Goal: Information Seeking & Learning: Learn about a topic

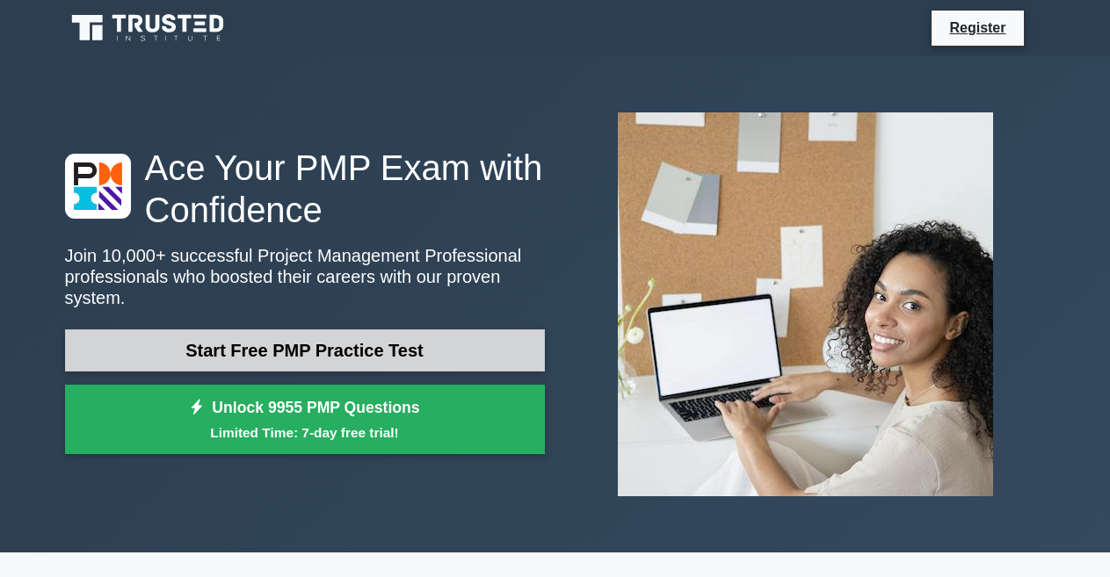
click at [259, 337] on link "Start Free PMP Practice Test" at bounding box center [305, 351] width 480 height 42
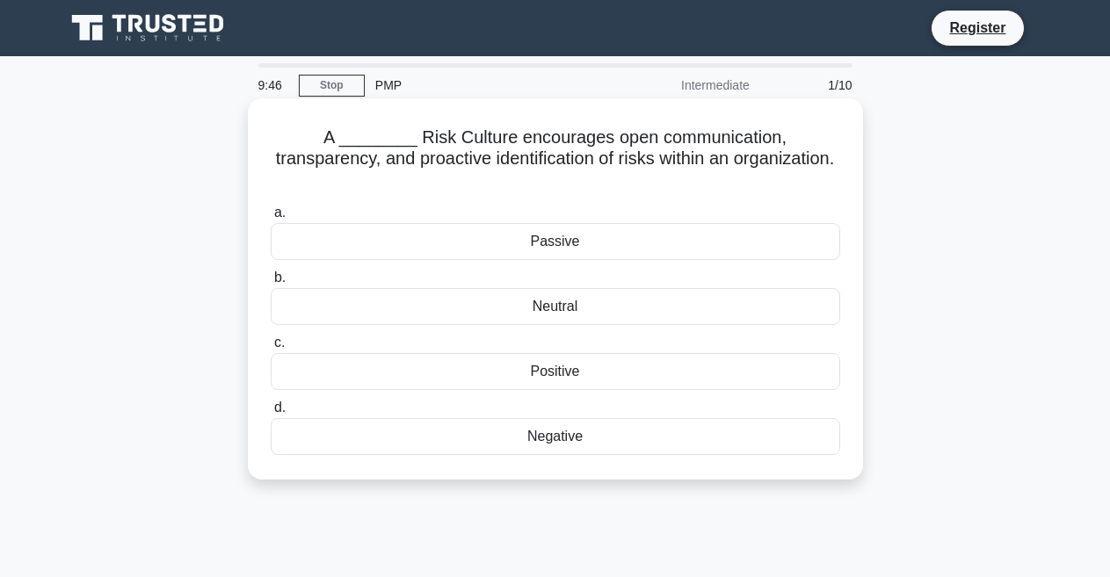
click at [604, 288] on div "Neutral" at bounding box center [556, 306] width 570 height 37
click at [271, 284] on input "b. Neutral" at bounding box center [271, 277] width 0 height 11
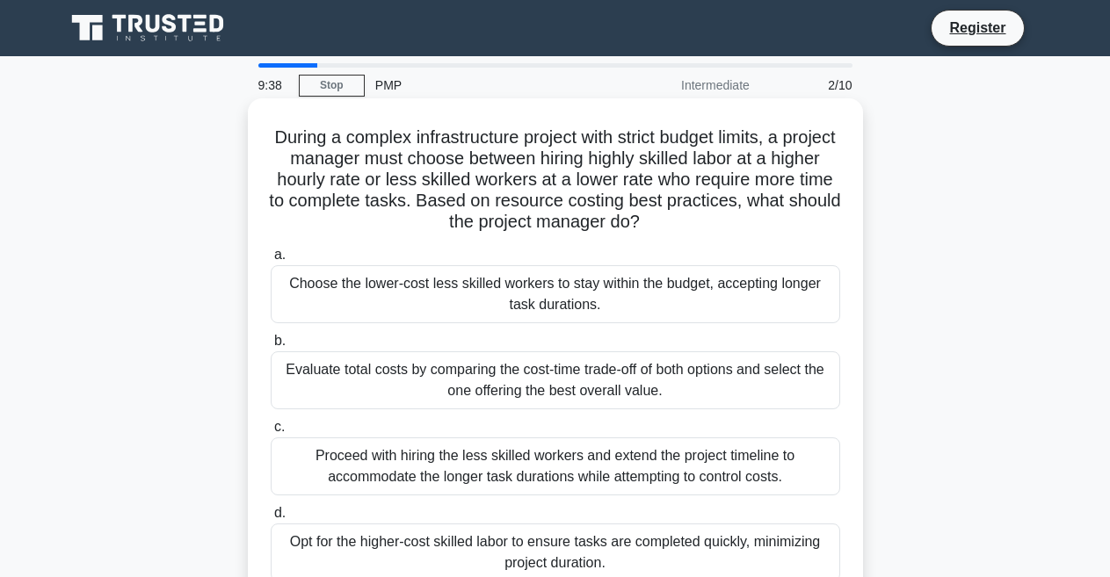
click at [400, 378] on div "Evaluate total costs by comparing the cost-time trade-off of both options and s…" at bounding box center [556, 381] width 570 height 58
click at [271, 347] on input "b. Evaluate total costs by comparing the cost-time trade-off of both options an…" at bounding box center [271, 341] width 0 height 11
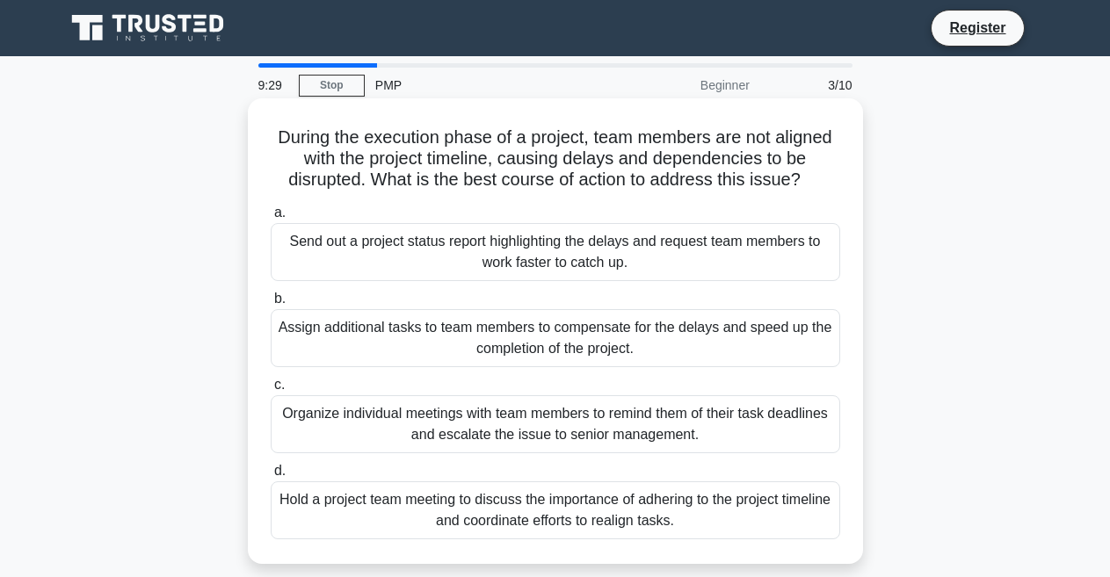
click at [599, 259] on div "Send out a project status report highlighting the delays and request team membe…" at bounding box center [556, 252] width 570 height 58
click at [271, 219] on input "a. Send out a project status report highlighting the delays and request team me…" at bounding box center [271, 212] width 0 height 11
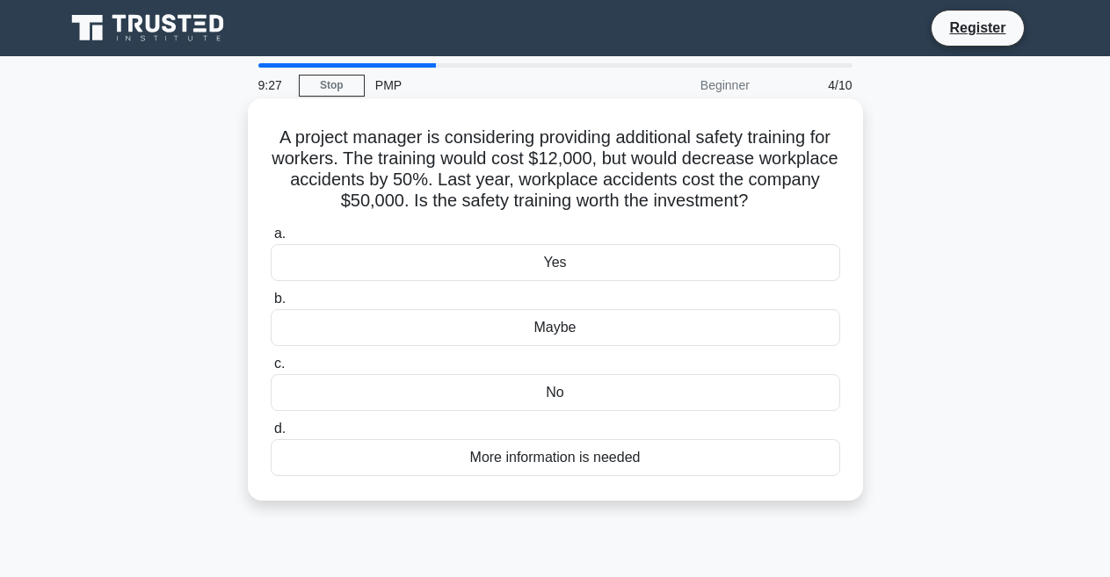
click at [602, 272] on div "Yes" at bounding box center [556, 262] width 570 height 37
click at [271, 240] on input "a. Yes" at bounding box center [271, 234] width 0 height 11
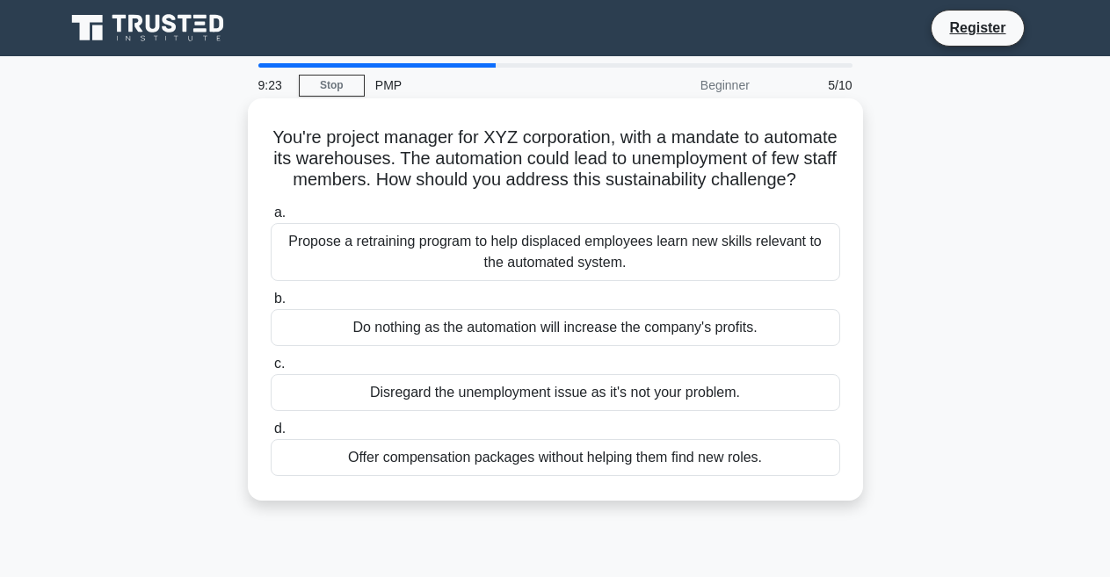
click at [492, 344] on div "Do nothing as the automation will increase the company's profits." at bounding box center [556, 327] width 570 height 37
click at [271, 305] on input "b. Do nothing as the automation will increase the company's profits." at bounding box center [271, 299] width 0 height 11
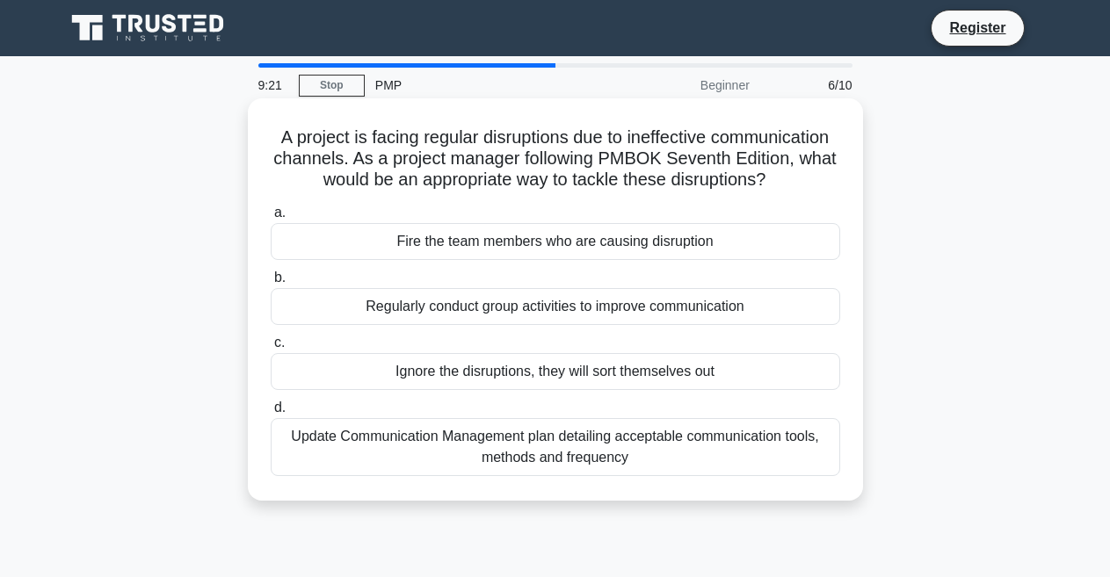
click at [467, 233] on div "Fire the team members who are causing disruption" at bounding box center [556, 241] width 570 height 37
click at [271, 219] on input "a. Fire the team members who are causing disruption" at bounding box center [271, 212] width 0 height 11
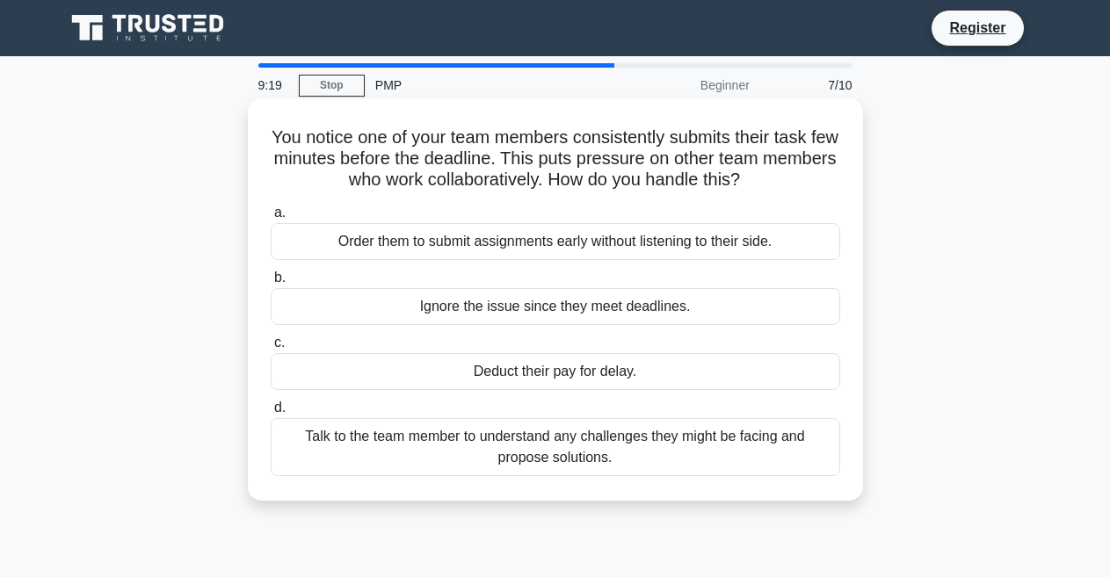
click at [495, 374] on div "Deduct their pay for delay." at bounding box center [556, 371] width 570 height 37
click at [271, 349] on input "c. Deduct their pay for delay." at bounding box center [271, 343] width 0 height 11
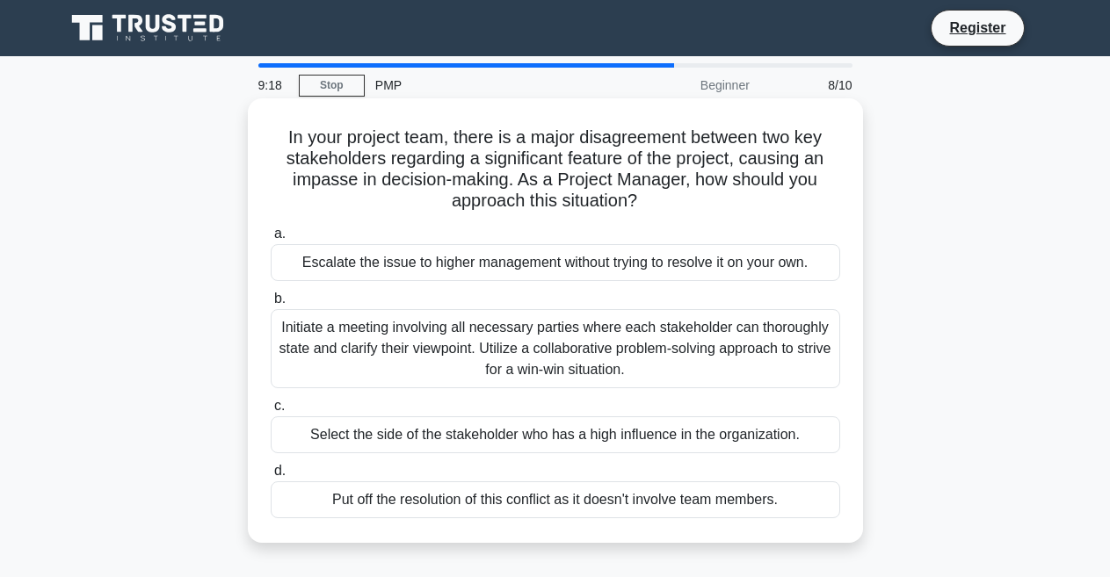
click at [439, 339] on div "Initiate a meeting involving all necessary parties where each stakeholder can t…" at bounding box center [556, 348] width 570 height 79
click at [271, 305] on input "b. Initiate a meeting involving all necessary parties where each stakeholder ca…" at bounding box center [271, 299] width 0 height 11
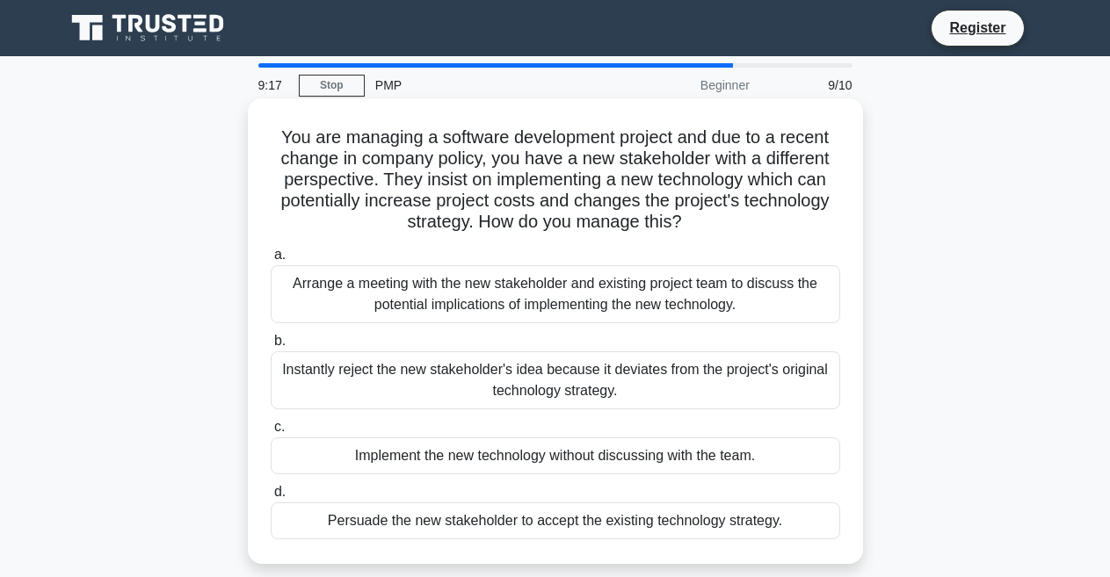
click at [551, 295] on div "Arrange a meeting with the new stakeholder and existing project team to discuss…" at bounding box center [556, 294] width 570 height 58
click at [422, 308] on div "Arrange a meeting with the new stakeholder and existing project team to discuss…" at bounding box center [556, 294] width 570 height 58
click at [271, 261] on input "a. Arrange a meeting with the new stakeholder and existing project team to disc…" at bounding box center [271, 255] width 0 height 11
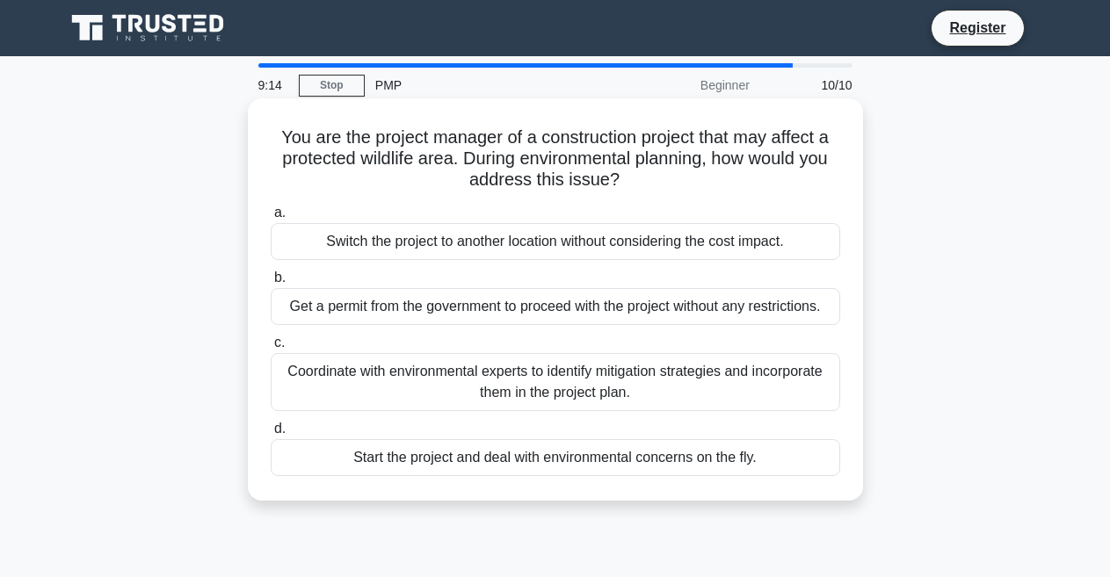
click at [480, 373] on div "Coordinate with environmental experts to identify mitigation strategies and inc…" at bounding box center [556, 382] width 570 height 58
click at [271, 349] on input "c. Coordinate with environmental experts to identify mitigation strategies and …" at bounding box center [271, 343] width 0 height 11
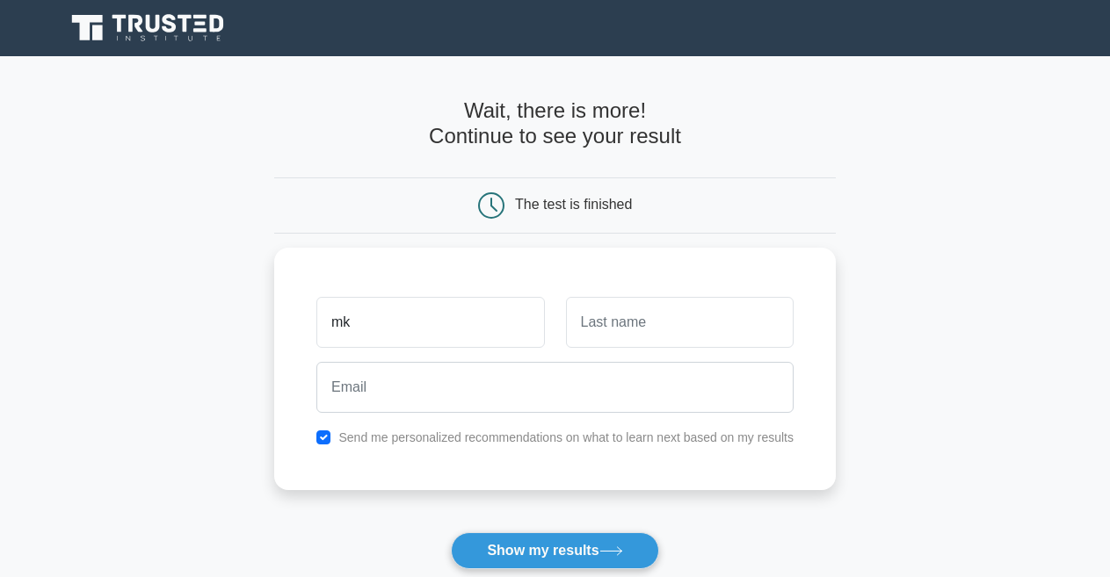
drag, startPoint x: 374, startPoint y: 330, endPoint x: 270, endPoint y: 324, distance: 103.9
click at [270, 324] on main "Wait, there is more! Continue to see your result The test is finished mk" at bounding box center [555, 372] width 1110 height 633
type input "s"
drag, startPoint x: 421, startPoint y: 303, endPoint x: 281, endPoint y: 305, distance: 139.8
click at [279, 305] on div "s Send me personalized recommendations on what to learn next based on my results" at bounding box center [555, 364] width 562 height 243
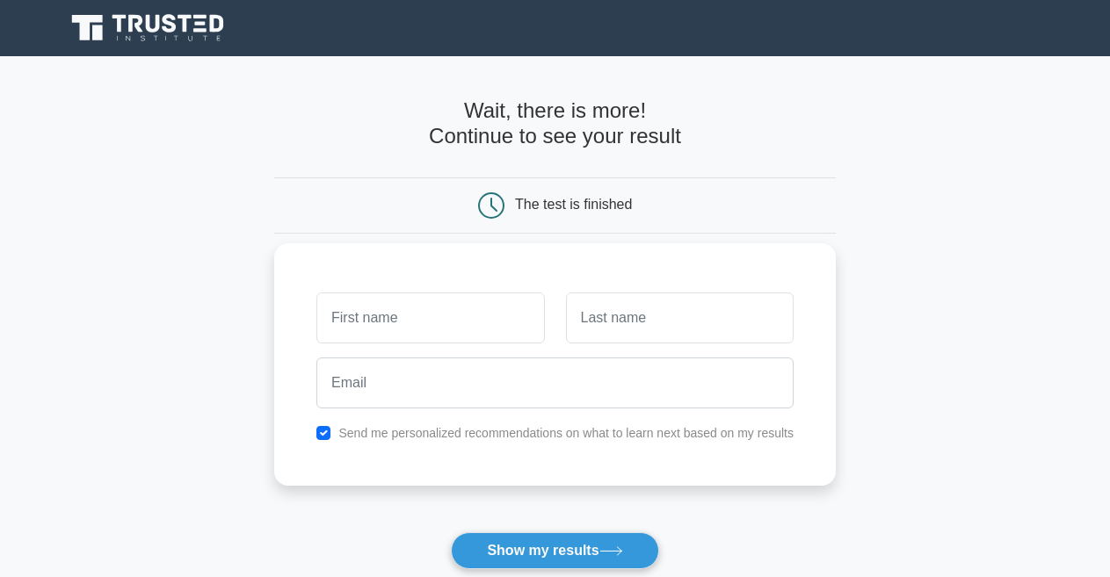
click at [358, 323] on input "text" at bounding box center [430, 318] width 228 height 51
type input "michael"
click at [628, 319] on input "text" at bounding box center [680, 318] width 228 height 51
type input "afolabi"
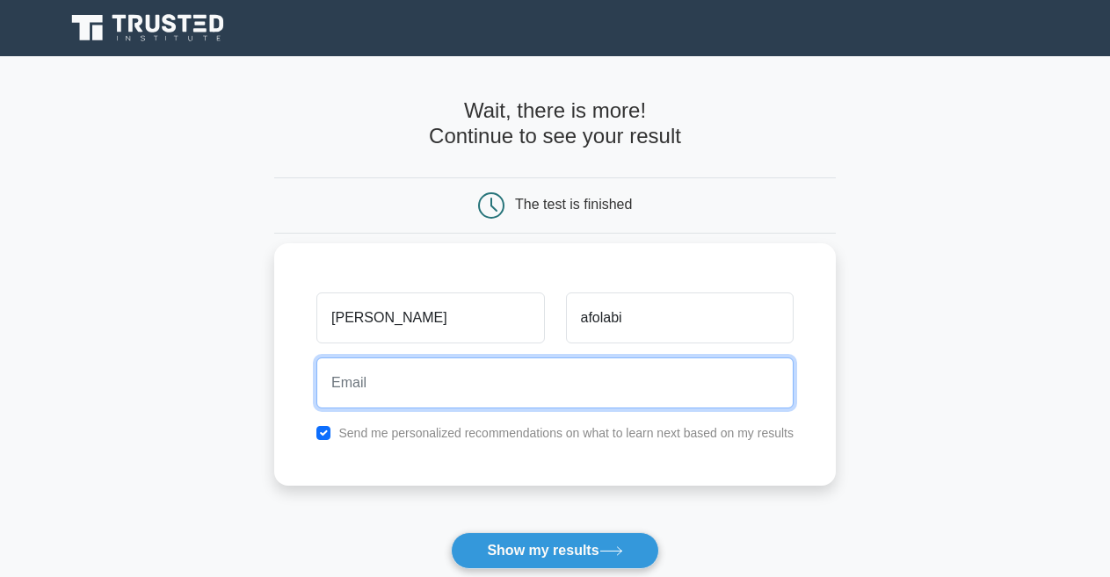
click at [575, 376] on input "email" at bounding box center [554, 383] width 477 height 51
type input "mikeaford07@gmail.com"
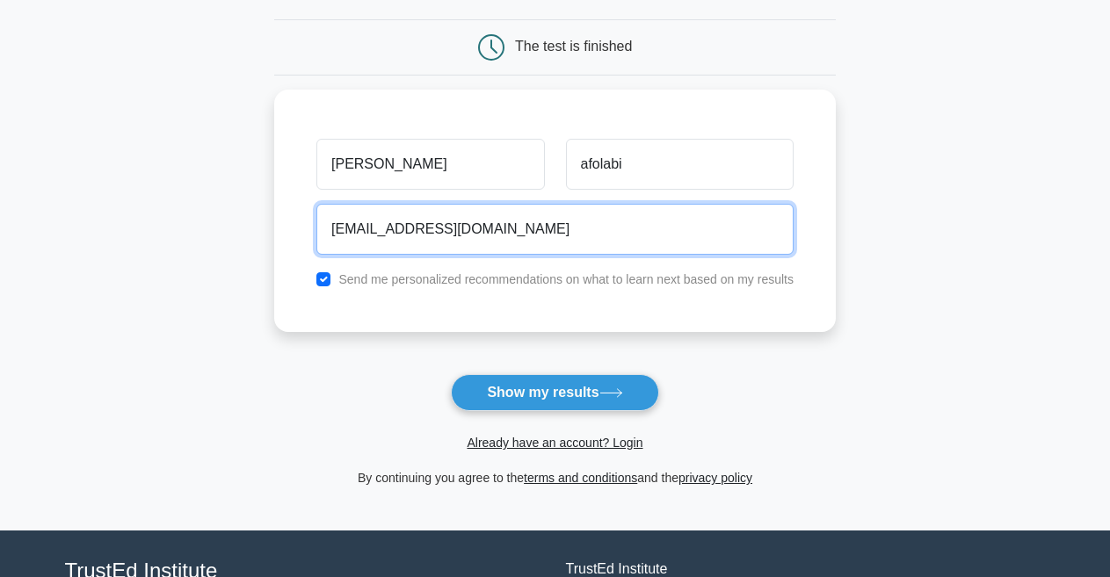
scroll to position [176, 0]
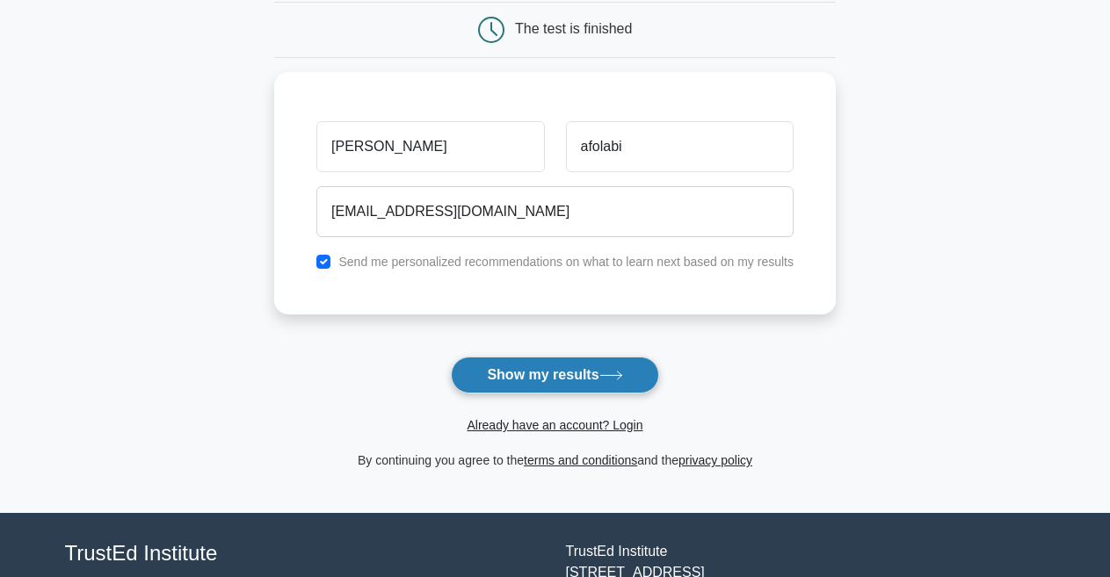
click at [534, 358] on button "Show my results" at bounding box center [554, 375] width 207 height 37
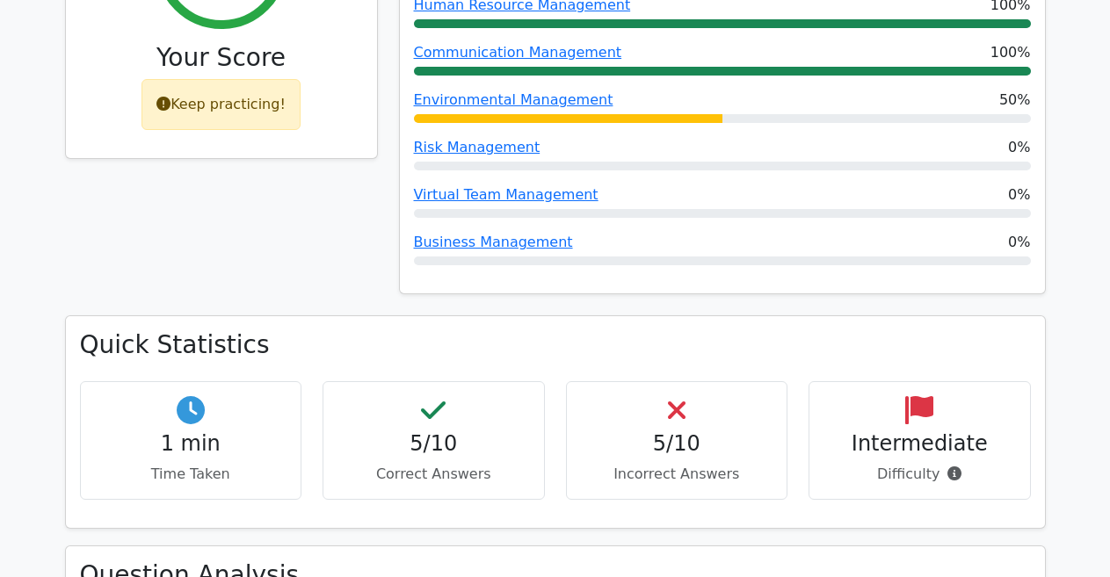
scroll to position [967, 0]
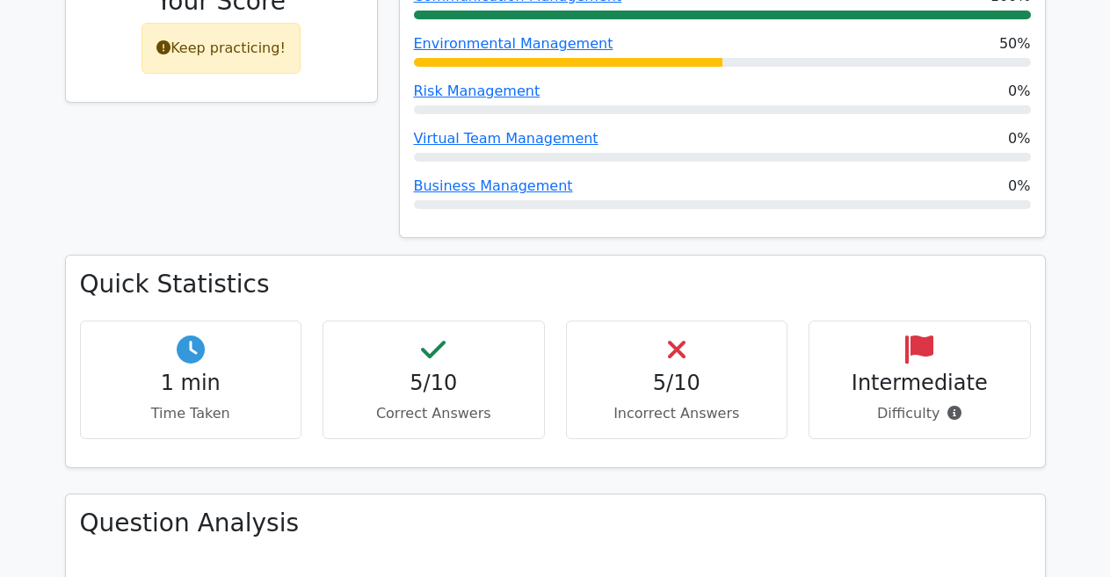
click at [684, 403] on p "Incorrect Answers" at bounding box center [677, 413] width 192 height 21
click at [447, 371] on h4 "5/10" at bounding box center [434, 383] width 192 height 25
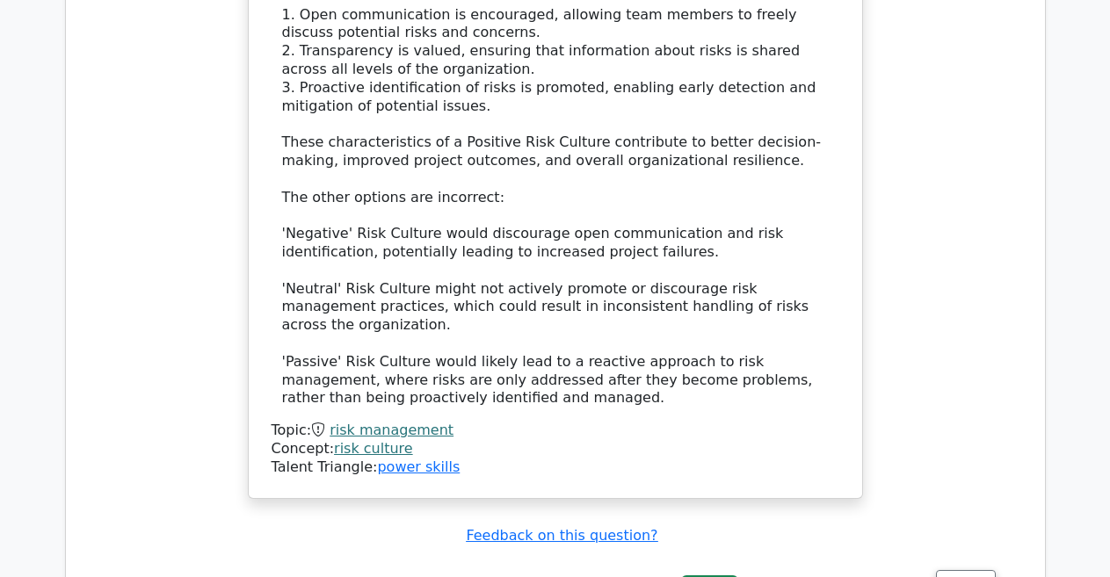
scroll to position [2197, 0]
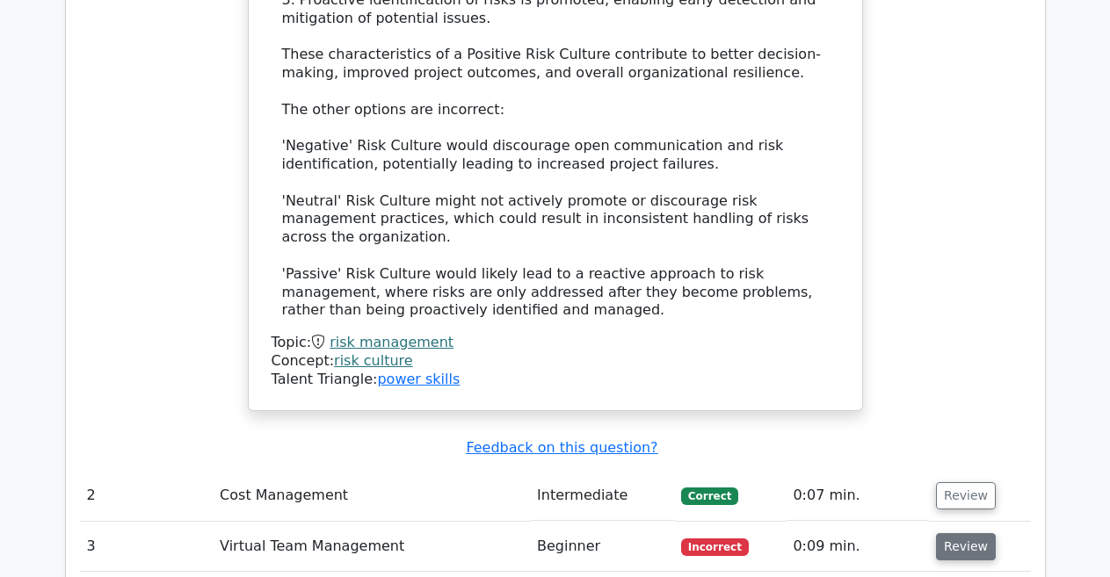
click at [948, 534] on button "Review" at bounding box center [966, 547] width 60 height 27
click at [980, 483] on button "Review" at bounding box center [966, 496] width 60 height 27
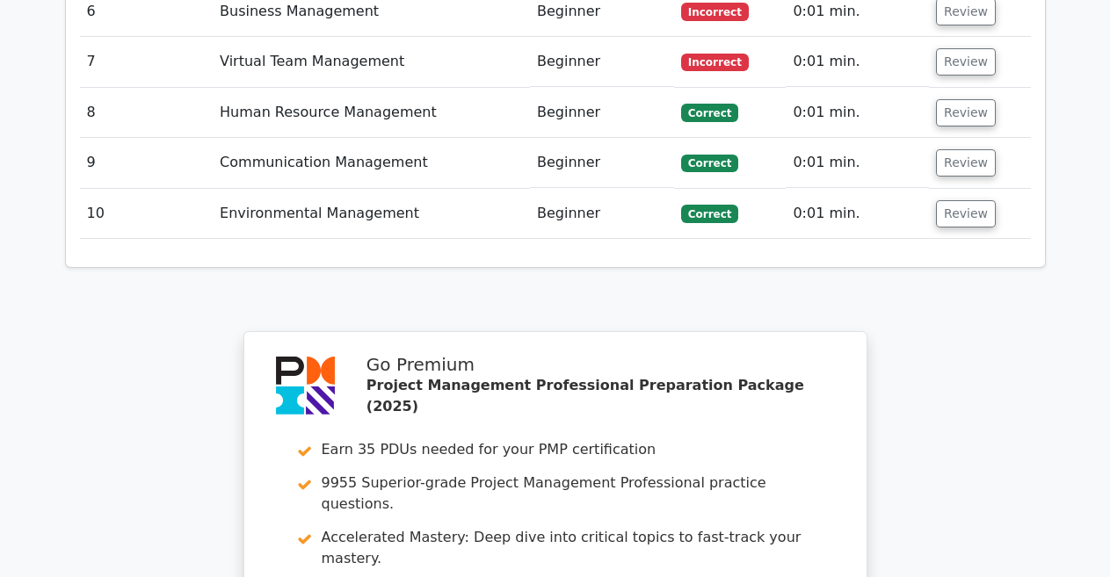
scroll to position [4818, 0]
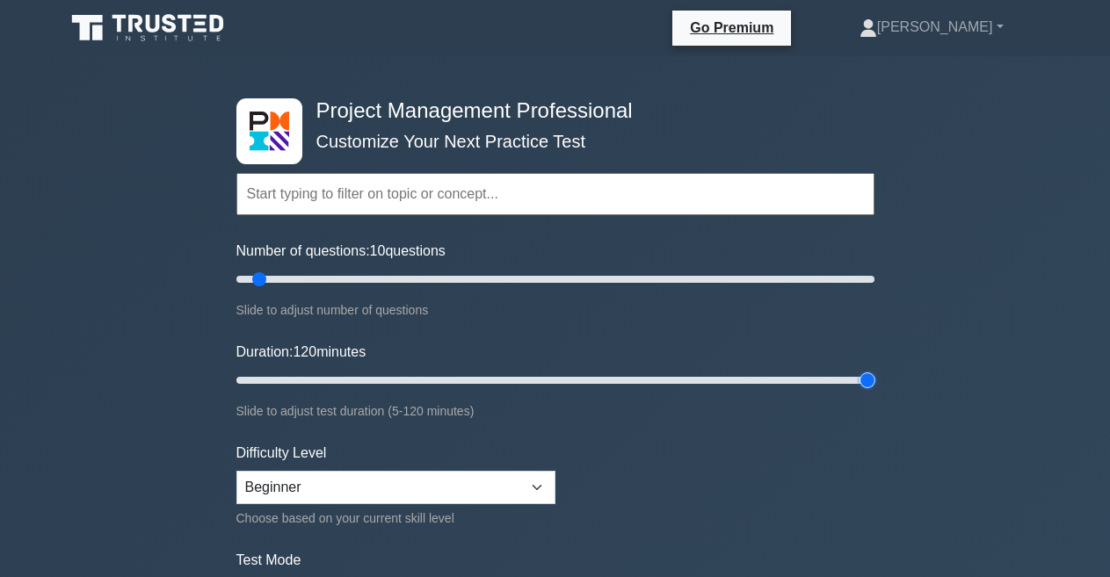
drag, startPoint x: 270, startPoint y: 382, endPoint x: 1041, endPoint y: 378, distance: 770.9
type input "120"
click at [875, 378] on input "Duration: 120 minutes" at bounding box center [555, 380] width 638 height 21
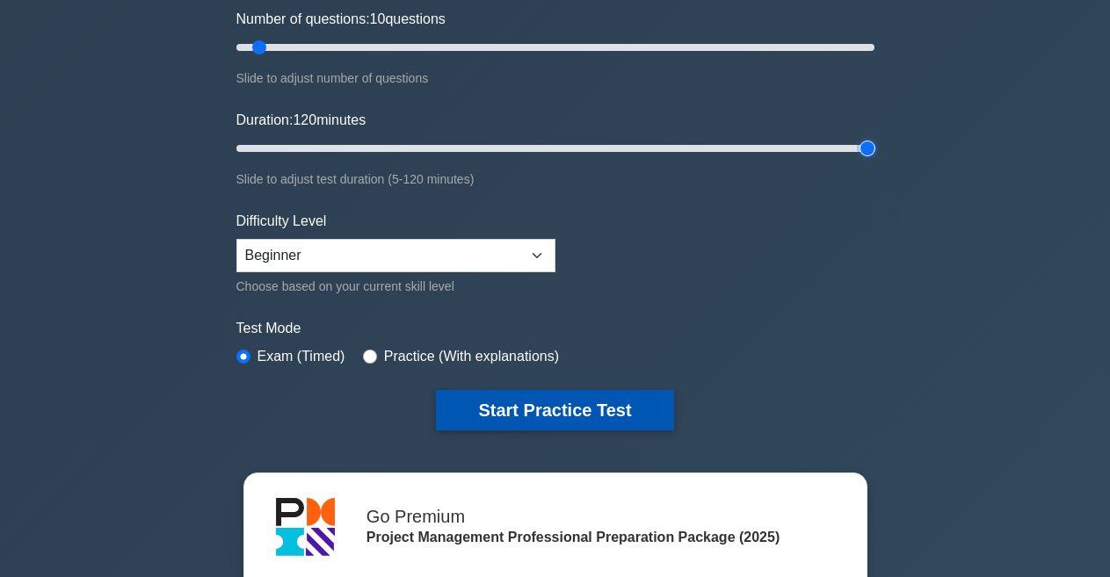
scroll to position [264, 0]
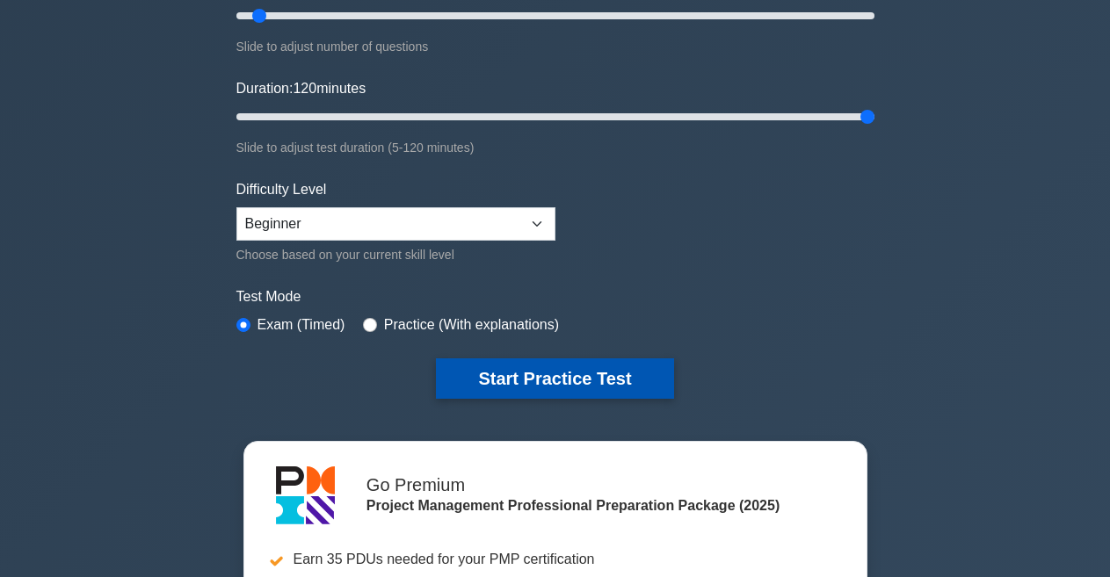
click at [512, 368] on button "Start Practice Test" at bounding box center [554, 379] width 237 height 40
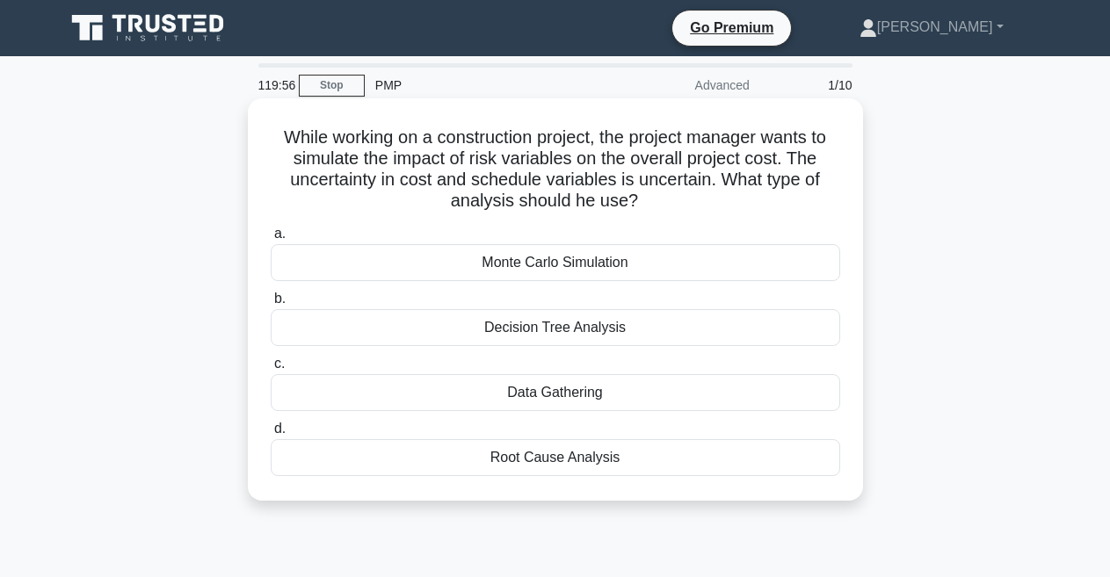
click at [541, 332] on div "Decision Tree Analysis" at bounding box center [556, 327] width 570 height 37
click at [503, 338] on div "Decision Tree Analysis" at bounding box center [556, 327] width 570 height 37
click at [271, 305] on input "b. Decision Tree Analysis" at bounding box center [271, 299] width 0 height 11
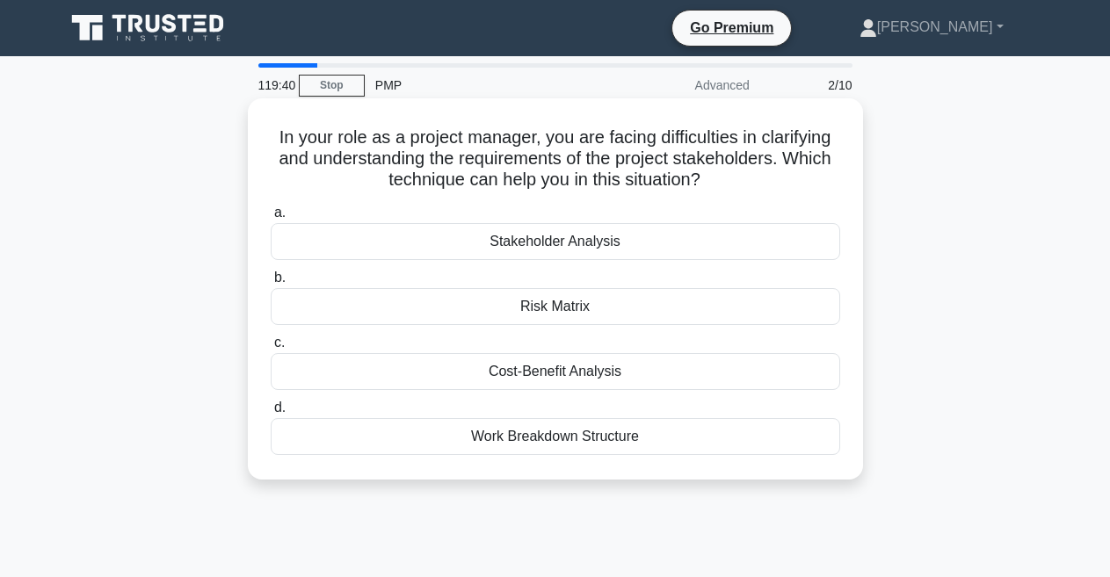
click at [519, 301] on div "Risk Matrix" at bounding box center [556, 306] width 570 height 37
click at [271, 284] on input "b. Risk Matrix" at bounding box center [271, 277] width 0 height 11
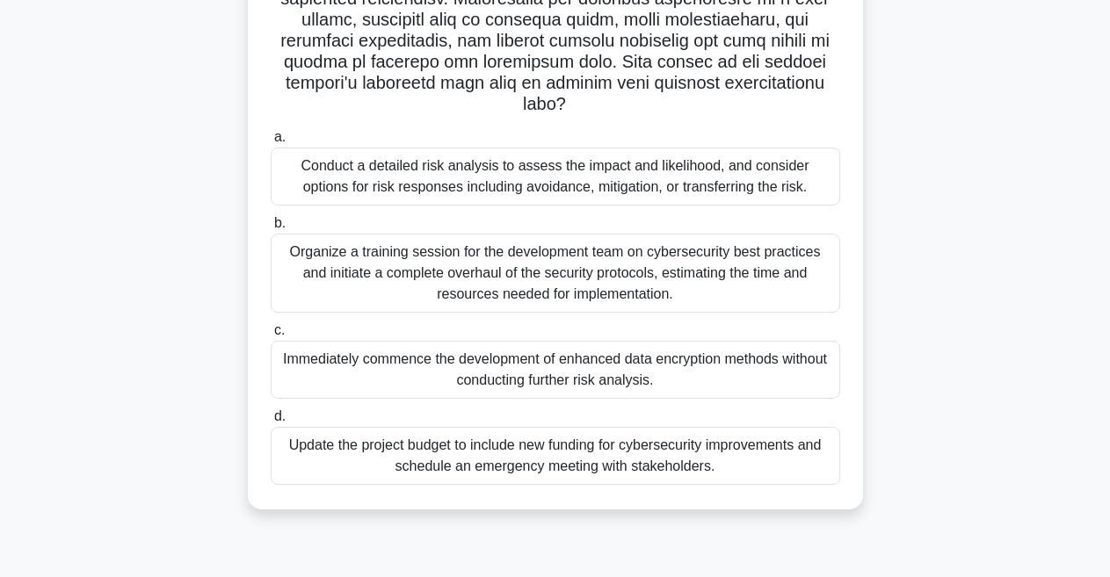
scroll to position [352, 0]
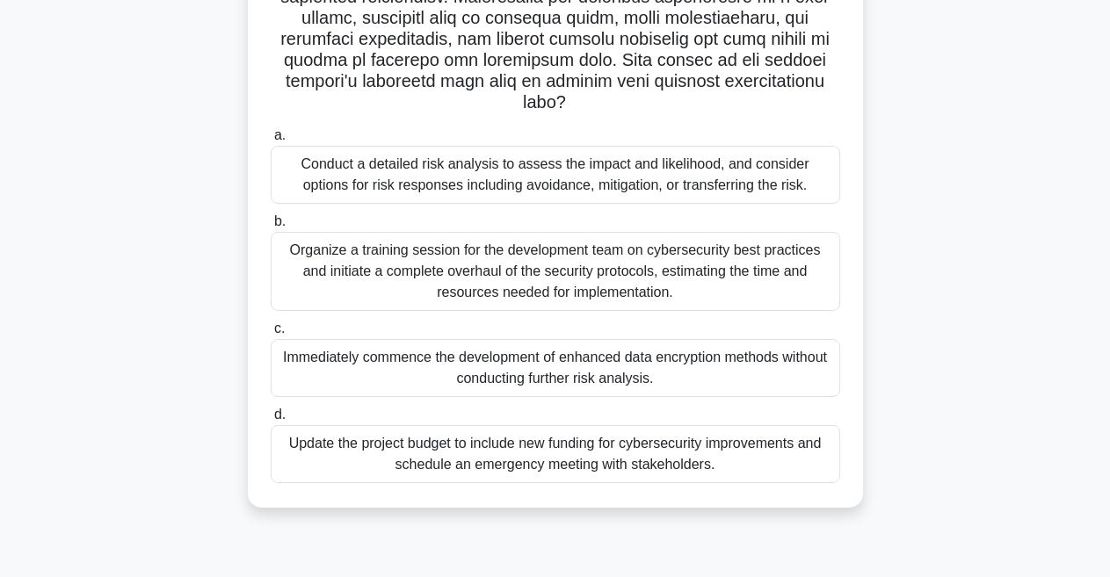
click at [385, 266] on div "Organize a training session for the development team on cybersecurity best prac…" at bounding box center [556, 271] width 570 height 79
click at [271, 228] on input "b. Organize a training session for the development team on cybersecurity best p…" at bounding box center [271, 221] width 0 height 11
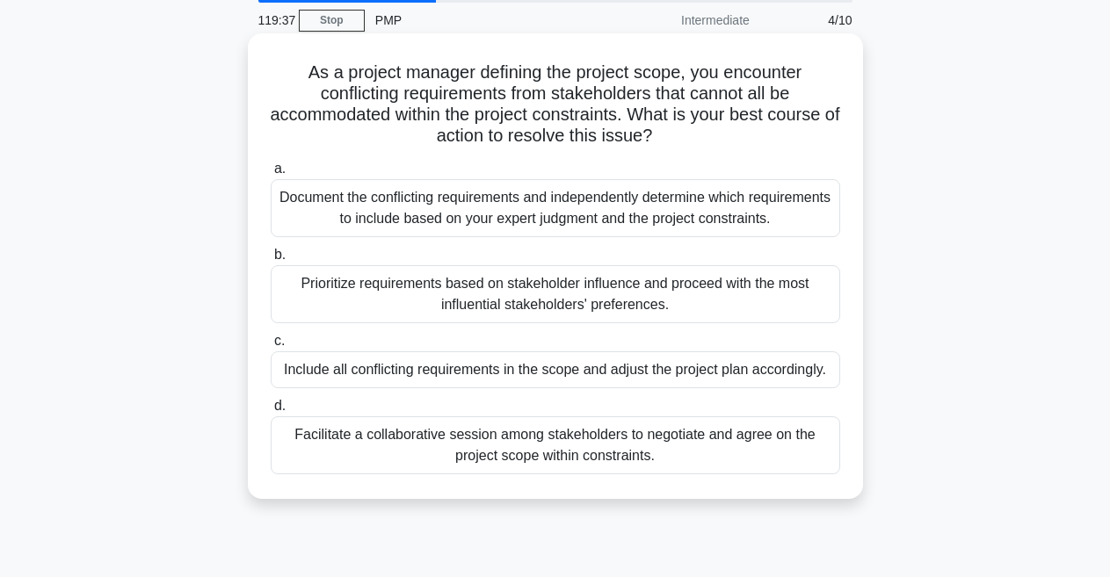
scroll to position [0, 0]
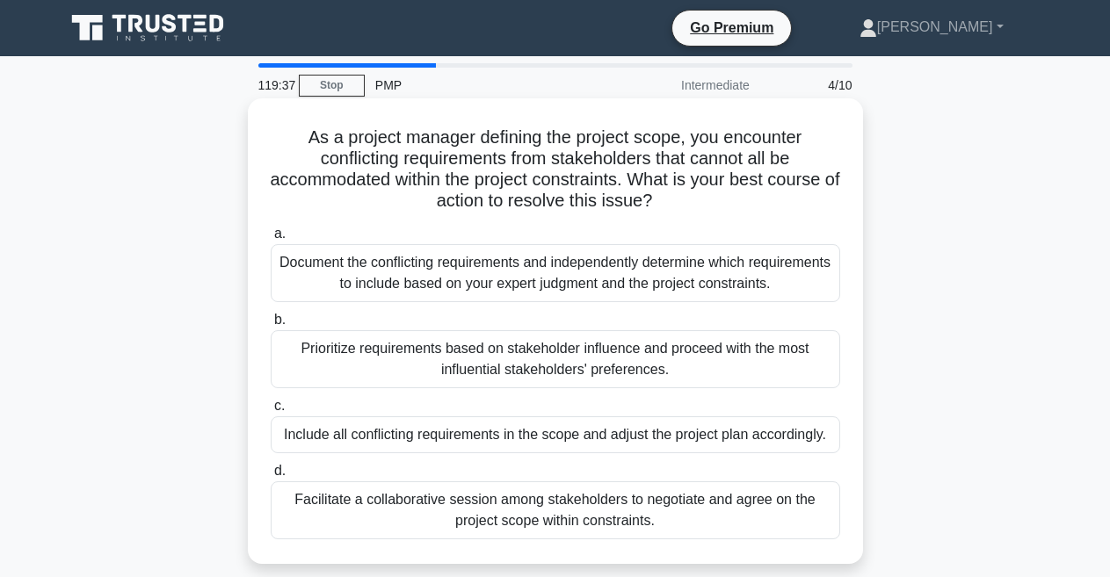
click at [418, 352] on div "Prioritize requirements based on stakeholder influence and proceed with the mos…" at bounding box center [556, 359] width 570 height 58
click at [271, 326] on input "b. Prioritize requirements based on stakeholder influence and proceed with the …" at bounding box center [271, 320] width 0 height 11
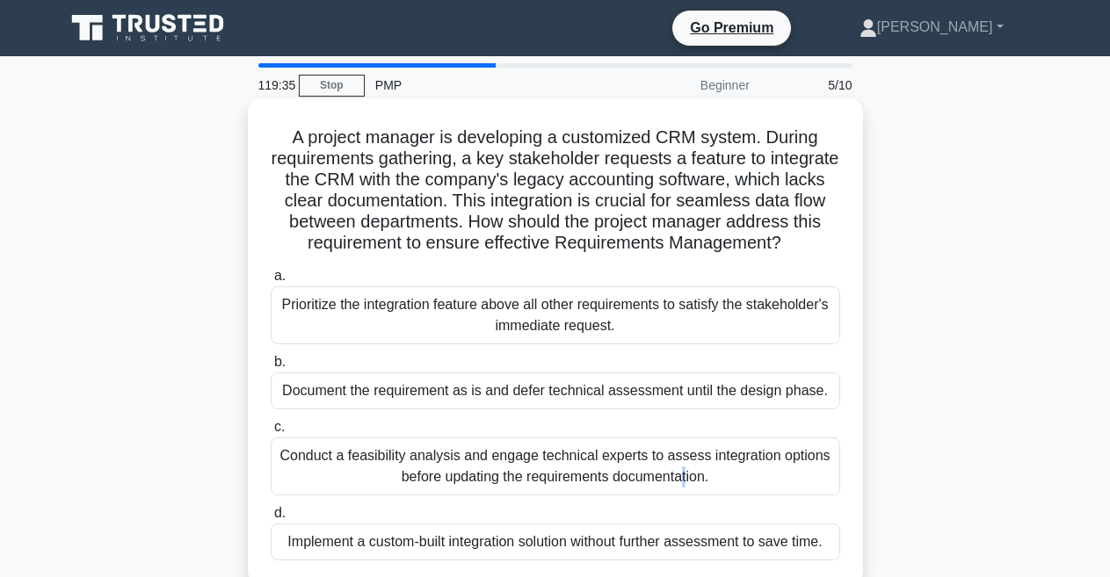
click at [411, 487] on div "Conduct a feasibility analysis and engage technical experts to assess integrati…" at bounding box center [556, 467] width 570 height 58
click at [494, 489] on div "Conduct a feasibility analysis and engage technical experts to assess integrati…" at bounding box center [556, 467] width 570 height 58
click at [271, 433] on input "c. Conduct a feasibility analysis and engage technical experts to assess integr…" at bounding box center [271, 427] width 0 height 11
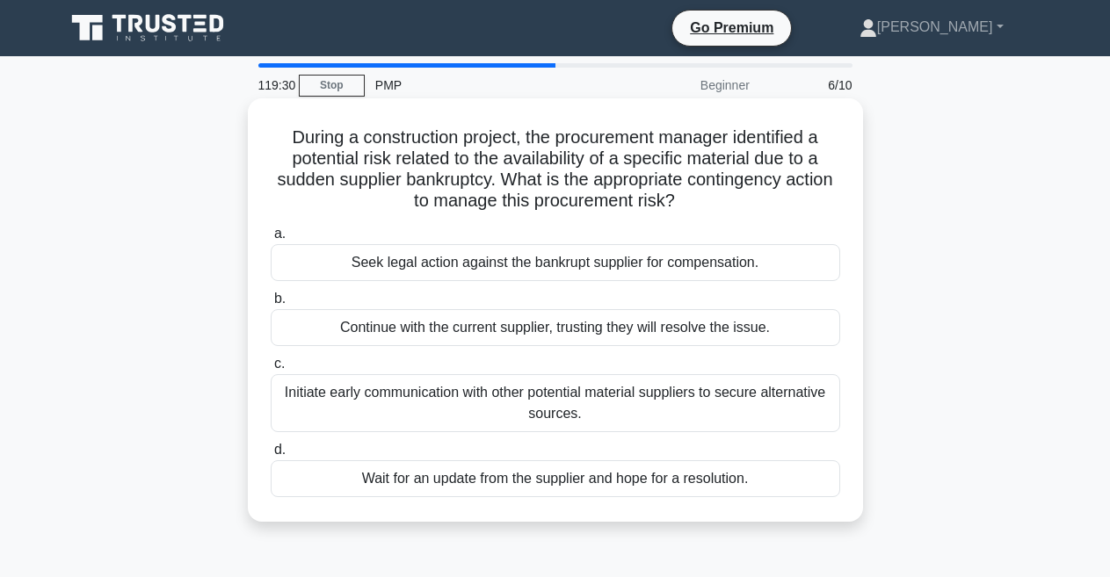
click at [464, 328] on div "Continue with the current supplier, trusting they will resolve the issue." at bounding box center [556, 327] width 570 height 37
click at [271, 305] on input "b. Continue with the current supplier, trusting they will resolve the issue." at bounding box center [271, 299] width 0 height 11
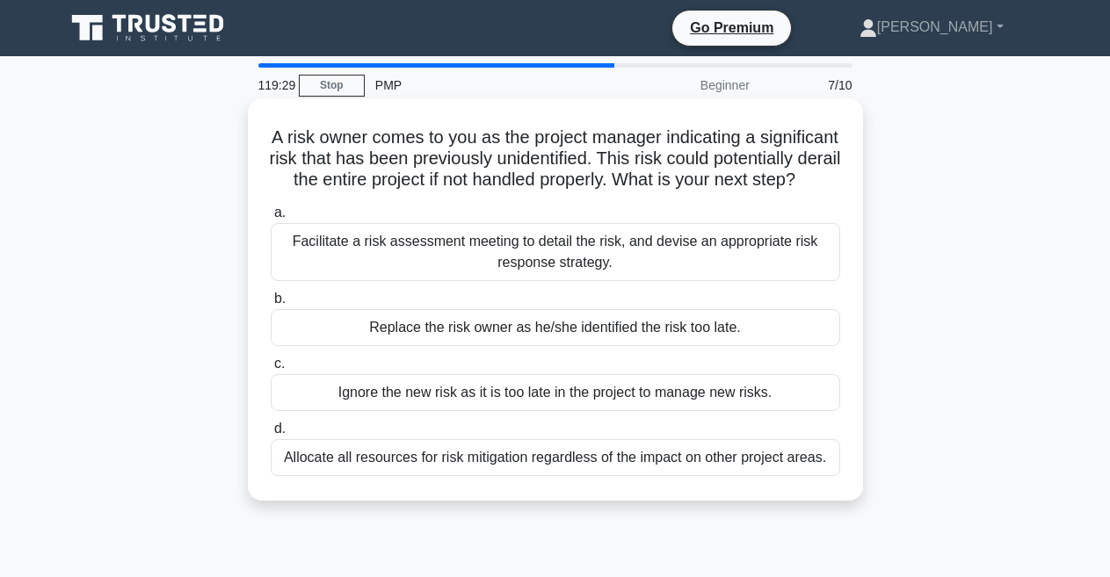
click at [456, 397] on div "Ignore the new risk as it is too late in the project to manage new risks." at bounding box center [556, 392] width 570 height 37
click at [271, 370] on input "c. Ignore the new risk as it is too late in the project to manage new risks." at bounding box center [271, 364] width 0 height 11
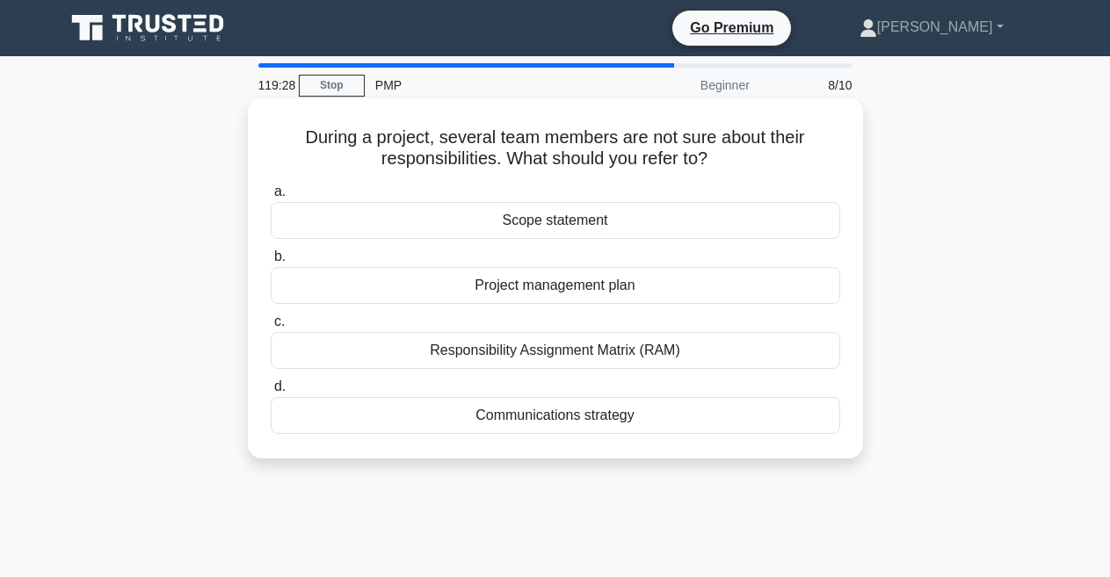
click at [451, 293] on div "Project management plan" at bounding box center [556, 285] width 570 height 37
click at [271, 263] on input "b. Project management plan" at bounding box center [271, 256] width 0 height 11
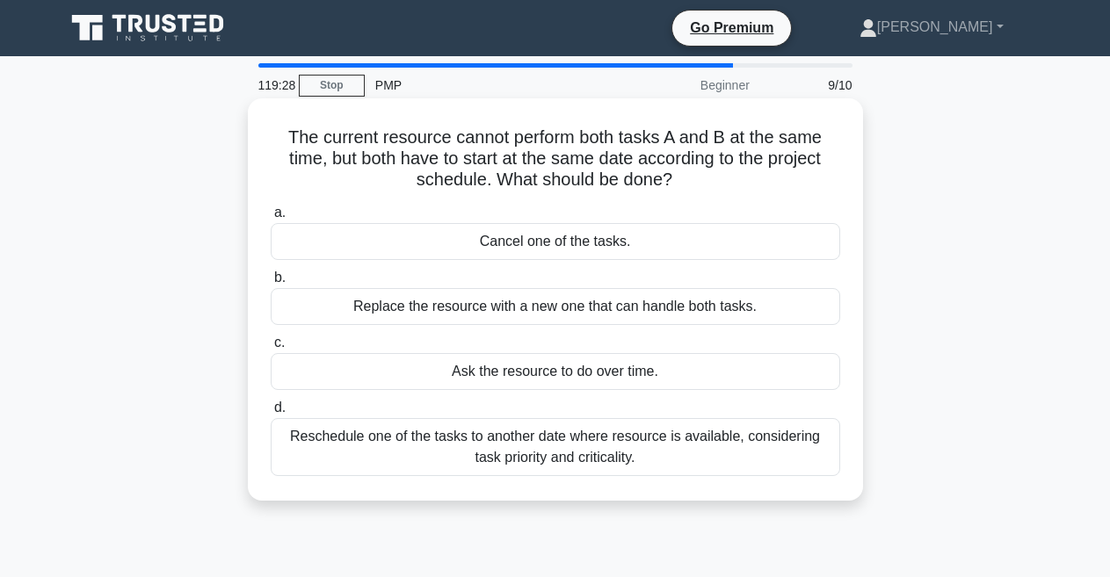
click at [460, 379] on div "Ask the resource to do over time." at bounding box center [556, 371] width 570 height 37
click at [271, 349] on input "c. Ask the resource to do over time." at bounding box center [271, 343] width 0 height 11
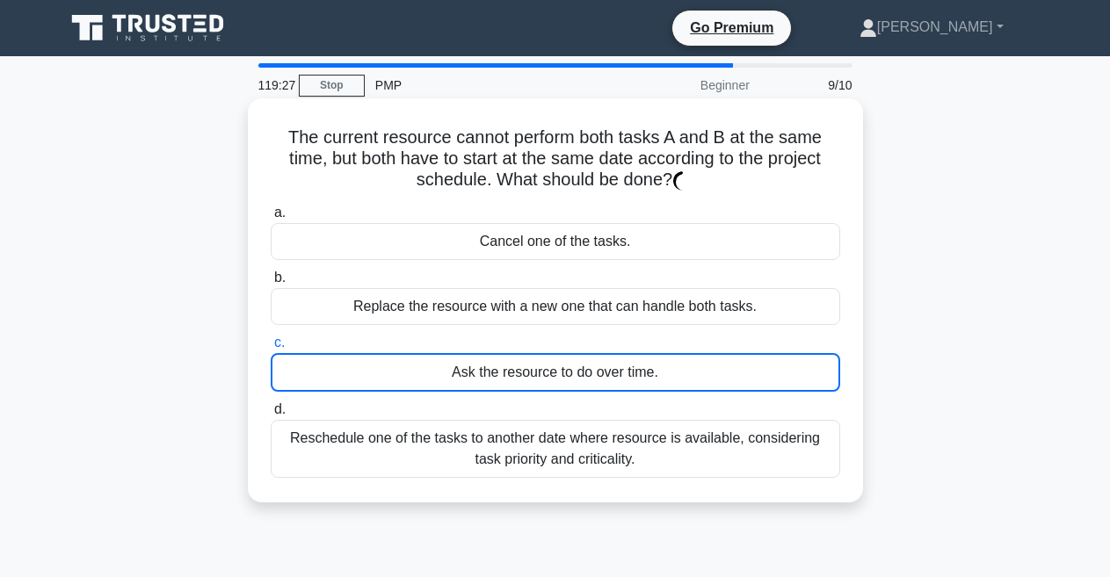
click at [459, 287] on label "b. Replace the resource with a new one that can handle both tasks." at bounding box center [556, 296] width 570 height 58
click at [271, 284] on input "b. Replace the resource with a new one that can handle both tasks." at bounding box center [271, 277] width 0 height 11
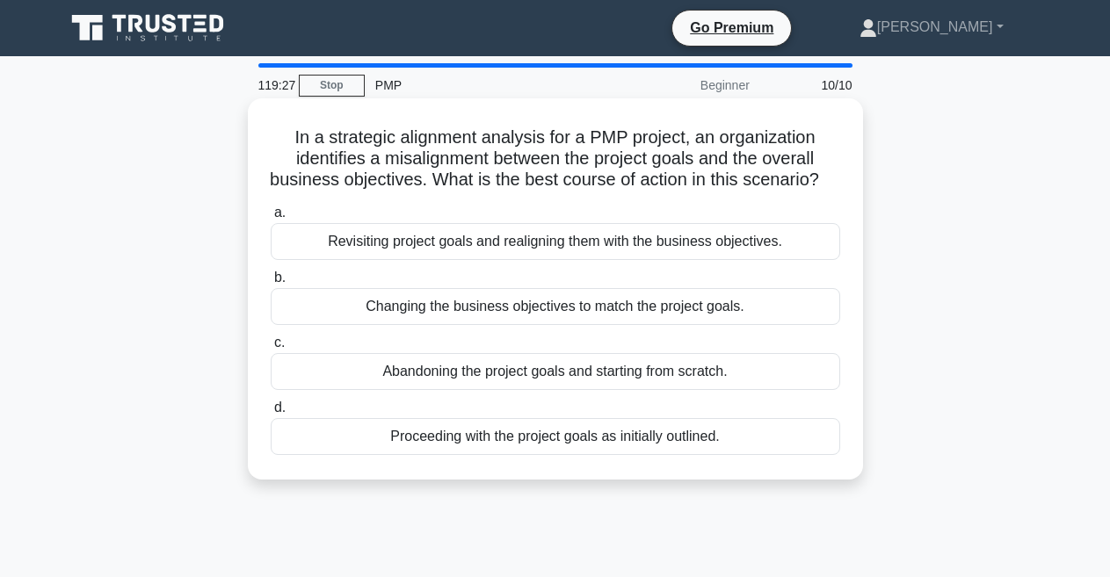
click at [474, 359] on label "c. Abandoning the project goals and starting from scratch." at bounding box center [556, 361] width 570 height 58
click at [271, 349] on input "c. Abandoning the project goals and starting from scratch." at bounding box center [271, 343] width 0 height 11
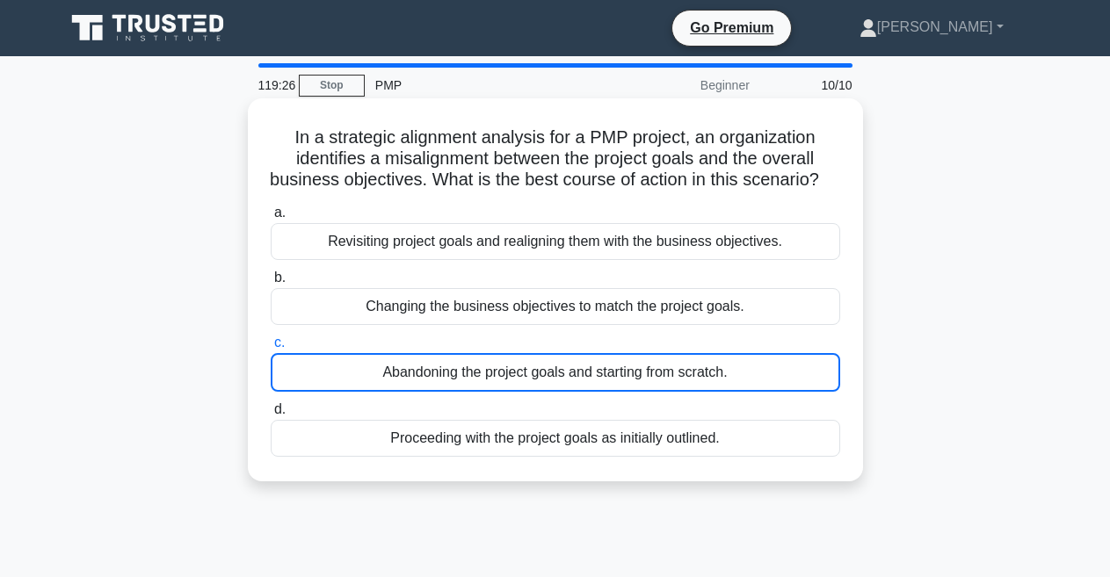
click at [467, 383] on div "Abandoning the project goals and starting from scratch." at bounding box center [556, 372] width 570 height 39
click at [271, 349] on input "c. Abandoning the project goals and starting from scratch." at bounding box center [271, 343] width 0 height 11
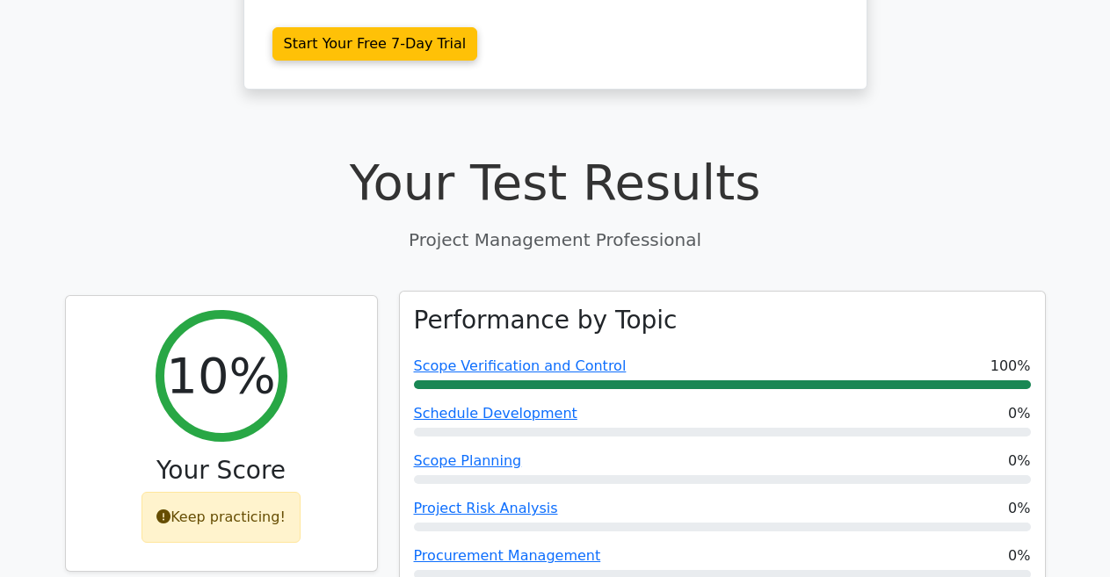
scroll to position [615, 0]
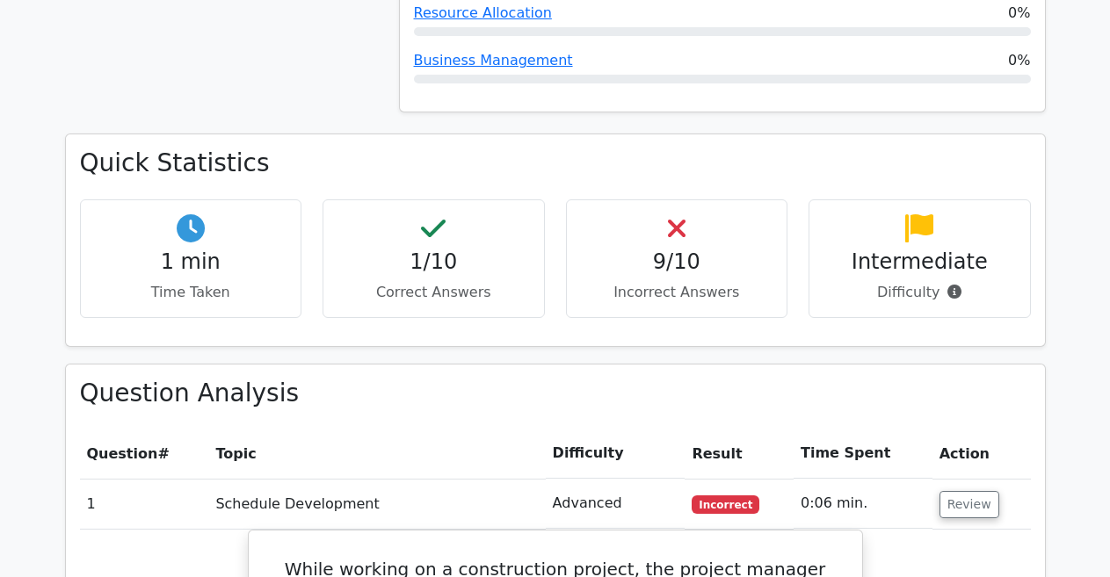
scroll to position [1143, 0]
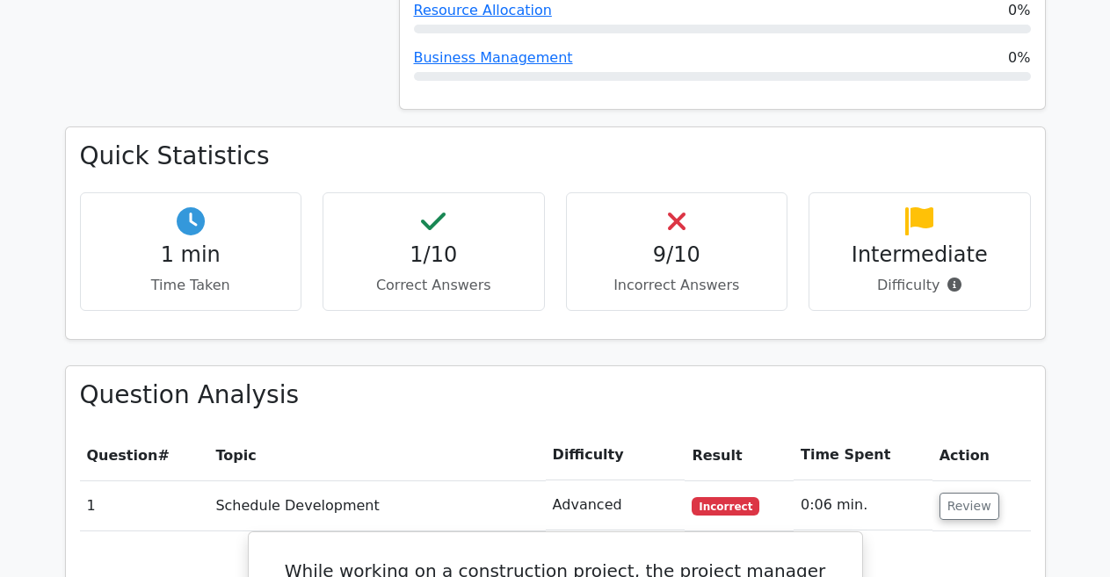
click at [892, 275] on p "Difficulty" at bounding box center [920, 285] width 192 height 21
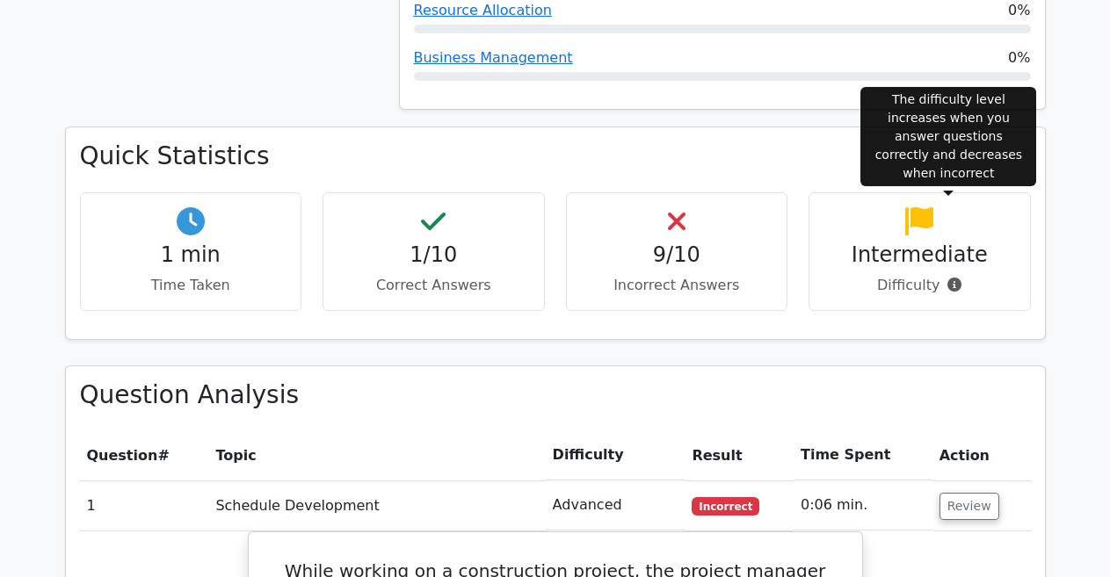
click at [955, 278] on icon at bounding box center [955, 285] width 14 height 14
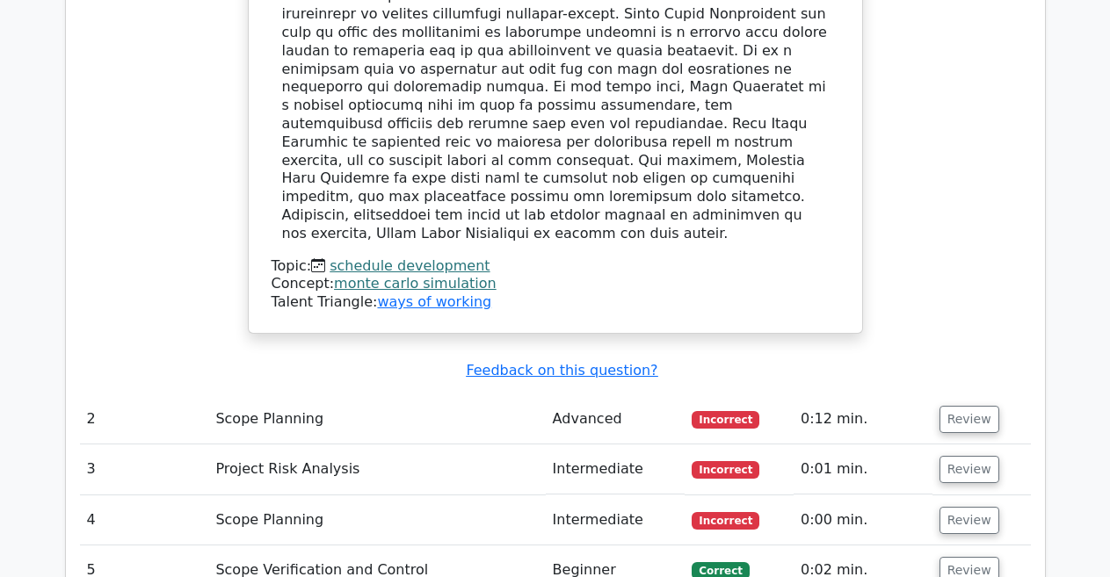
scroll to position [2110, 0]
